Goal: Find contact information: Find contact information

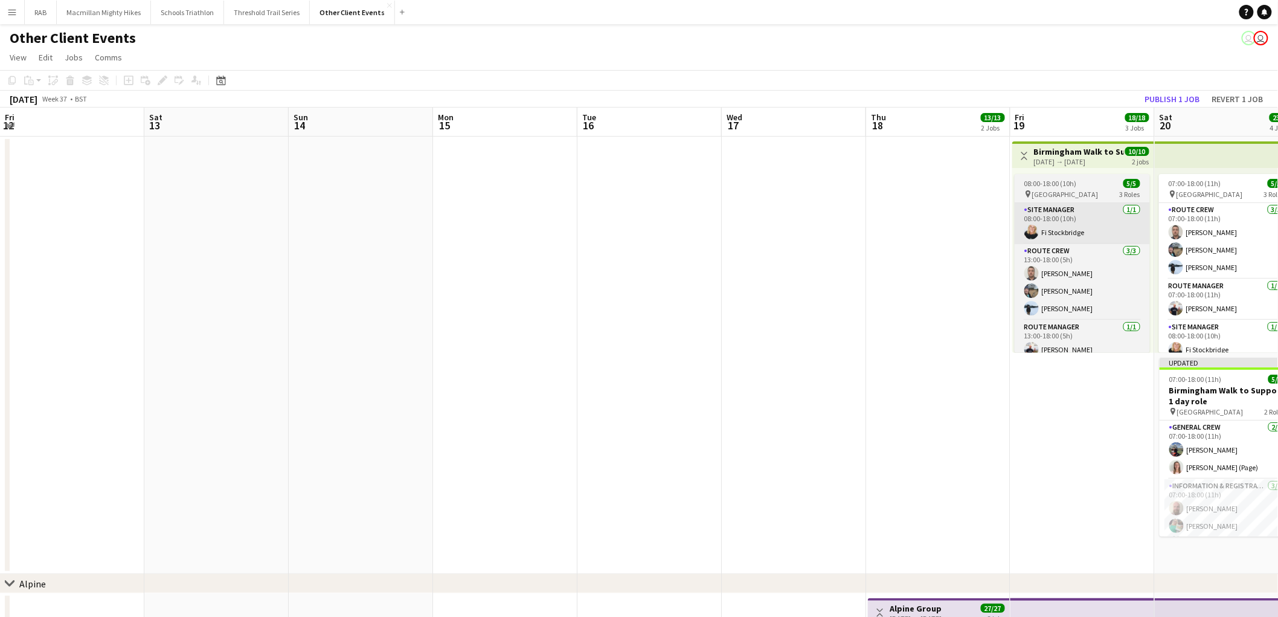
scroll to position [0, 360]
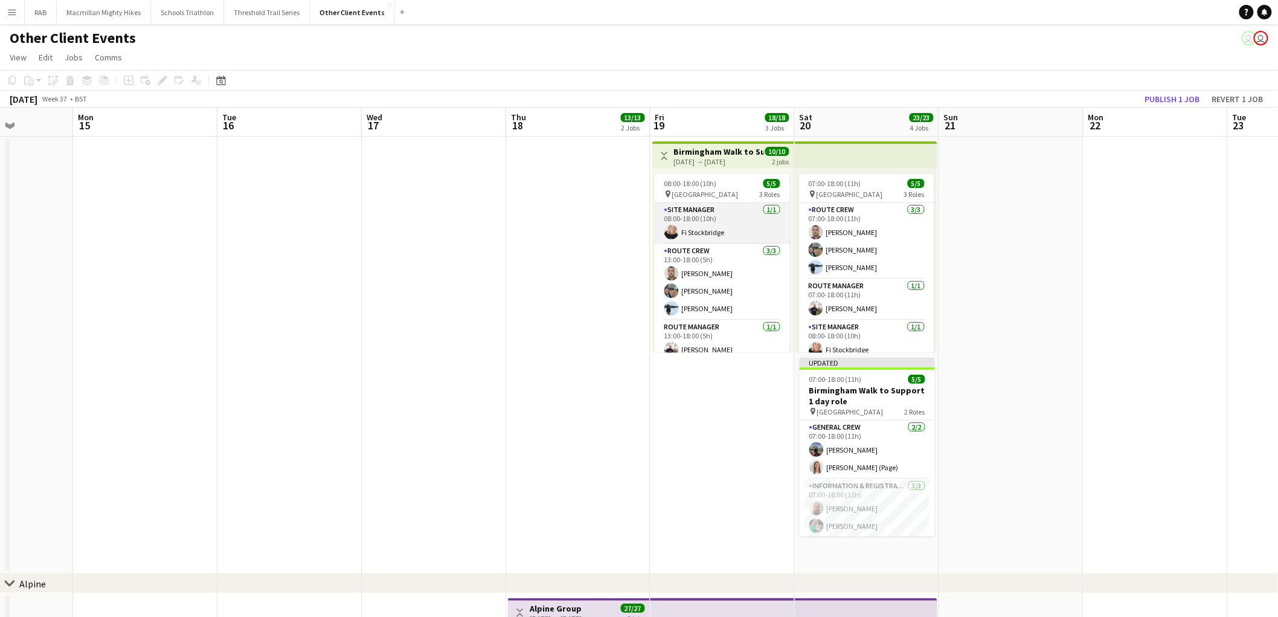
click at [727, 227] on app-card-role "Site Manager [DATE] 08:00-18:00 (10h) Fi Stockbridge" at bounding box center [722, 223] width 135 height 41
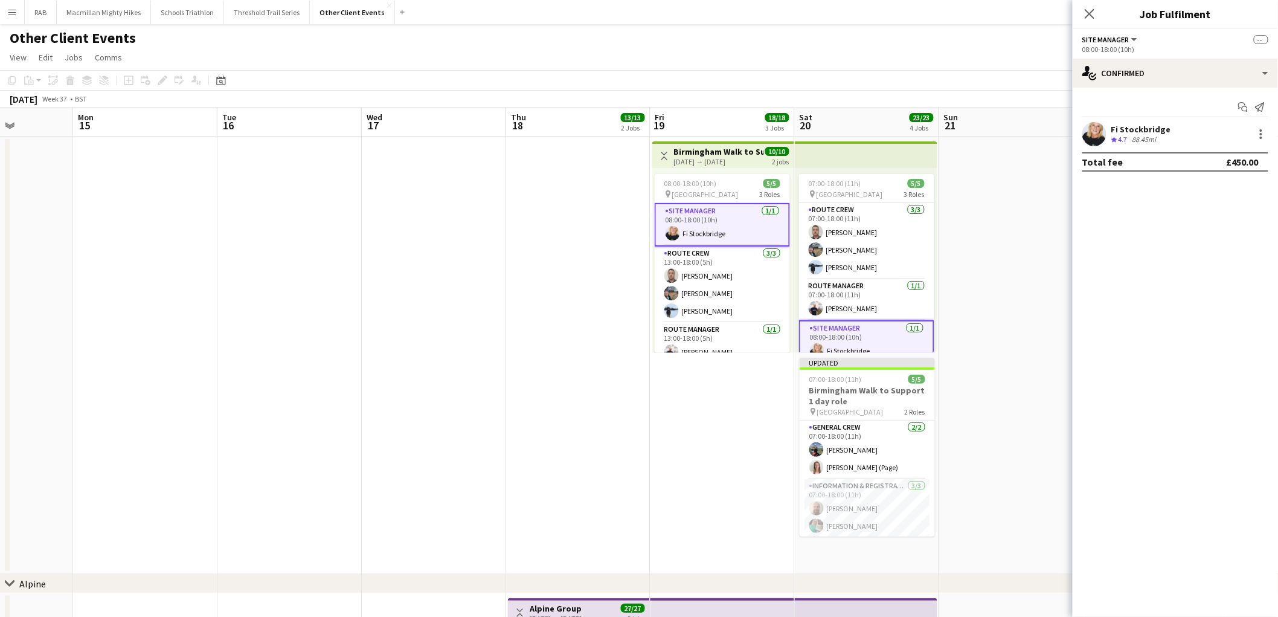
click at [1106, 137] on div at bounding box center [1094, 134] width 24 height 24
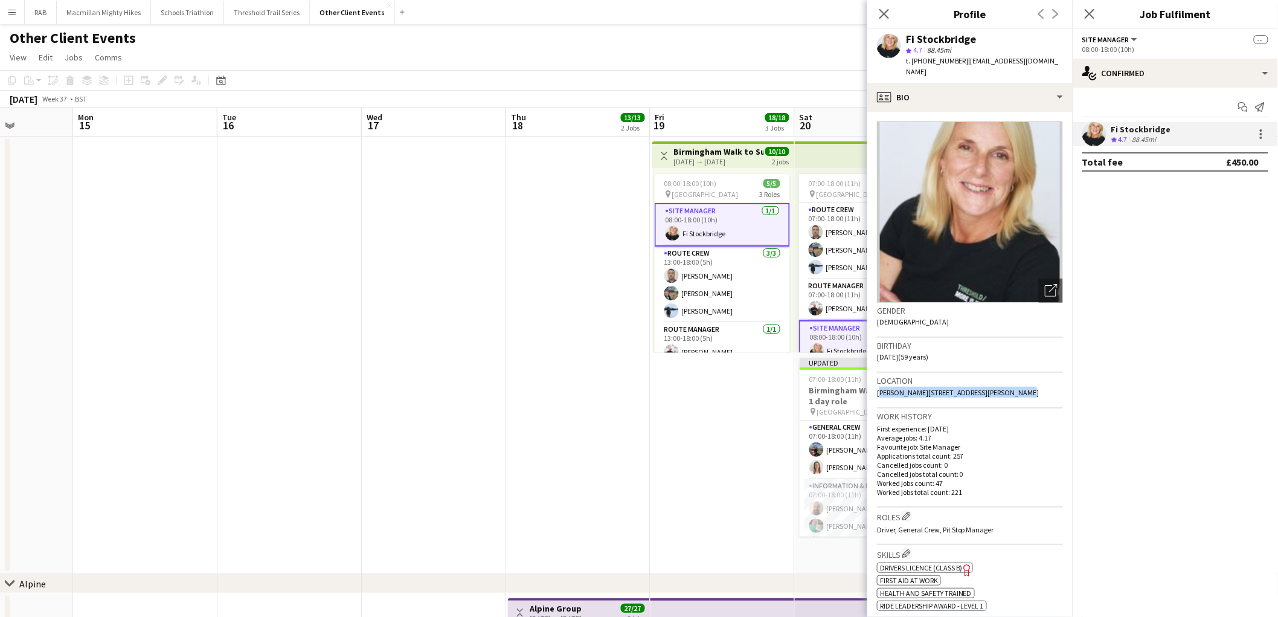
drag, startPoint x: 983, startPoint y: 377, endPoint x: 878, endPoint y: 387, distance: 106.2
click at [878, 387] on div "Location [STREET_ADDRESS]" at bounding box center [970, 390] width 186 height 35
copy span "[PERSON_NAME][STREET_ADDRESS][PERSON_NAME]"
drag, startPoint x: 924, startPoint y: 62, endPoint x: 957, endPoint y: 61, distance: 33.2
click at [957, 61] on span "t. [PHONE_NUMBER]" at bounding box center [937, 60] width 63 height 9
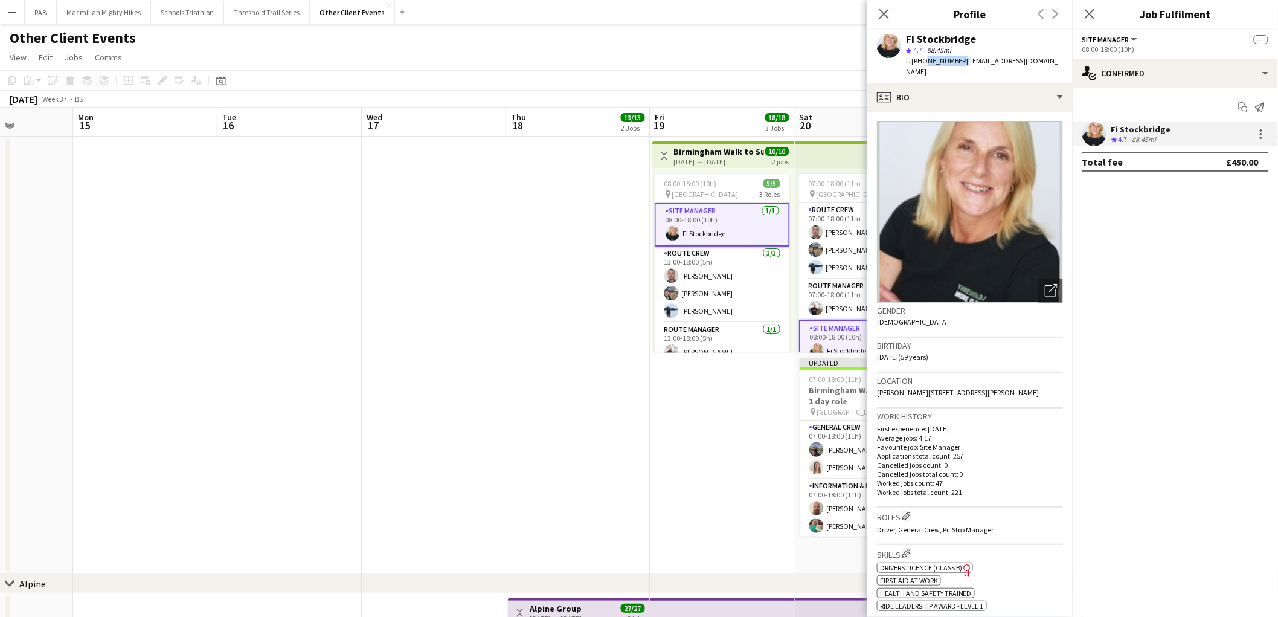
copy span "7984408170"
click at [938, 51] on span "88.45mi" at bounding box center [939, 49] width 29 height 9
drag, startPoint x: 920, startPoint y: 60, endPoint x: 958, endPoint y: 60, distance: 38.0
click at [958, 60] on span "t. [PHONE_NUMBER]" at bounding box center [937, 60] width 63 height 9
copy span "47984408170"
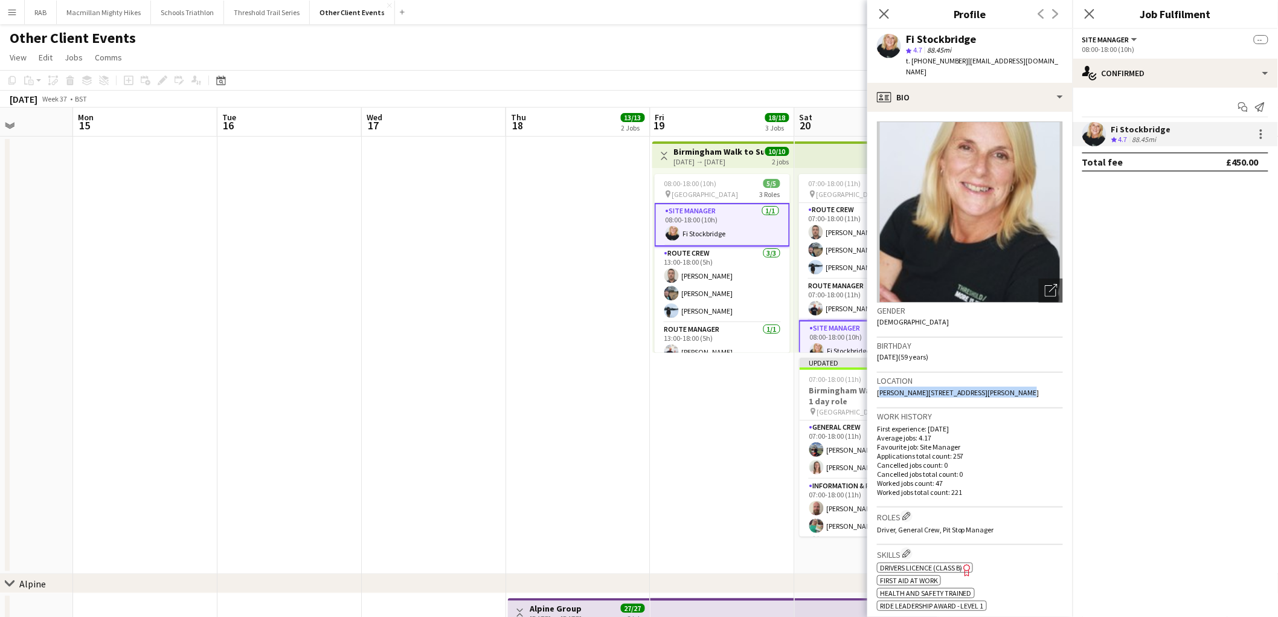
drag, startPoint x: 877, startPoint y: 379, endPoint x: 993, endPoint y: 379, distance: 116.6
click at [993, 379] on div "Location [STREET_ADDRESS]" at bounding box center [970, 390] width 186 height 35
copy span "[PERSON_NAME][STREET_ADDRESS][PERSON_NAME]"
